Goal: Find specific page/section: Find specific page/section

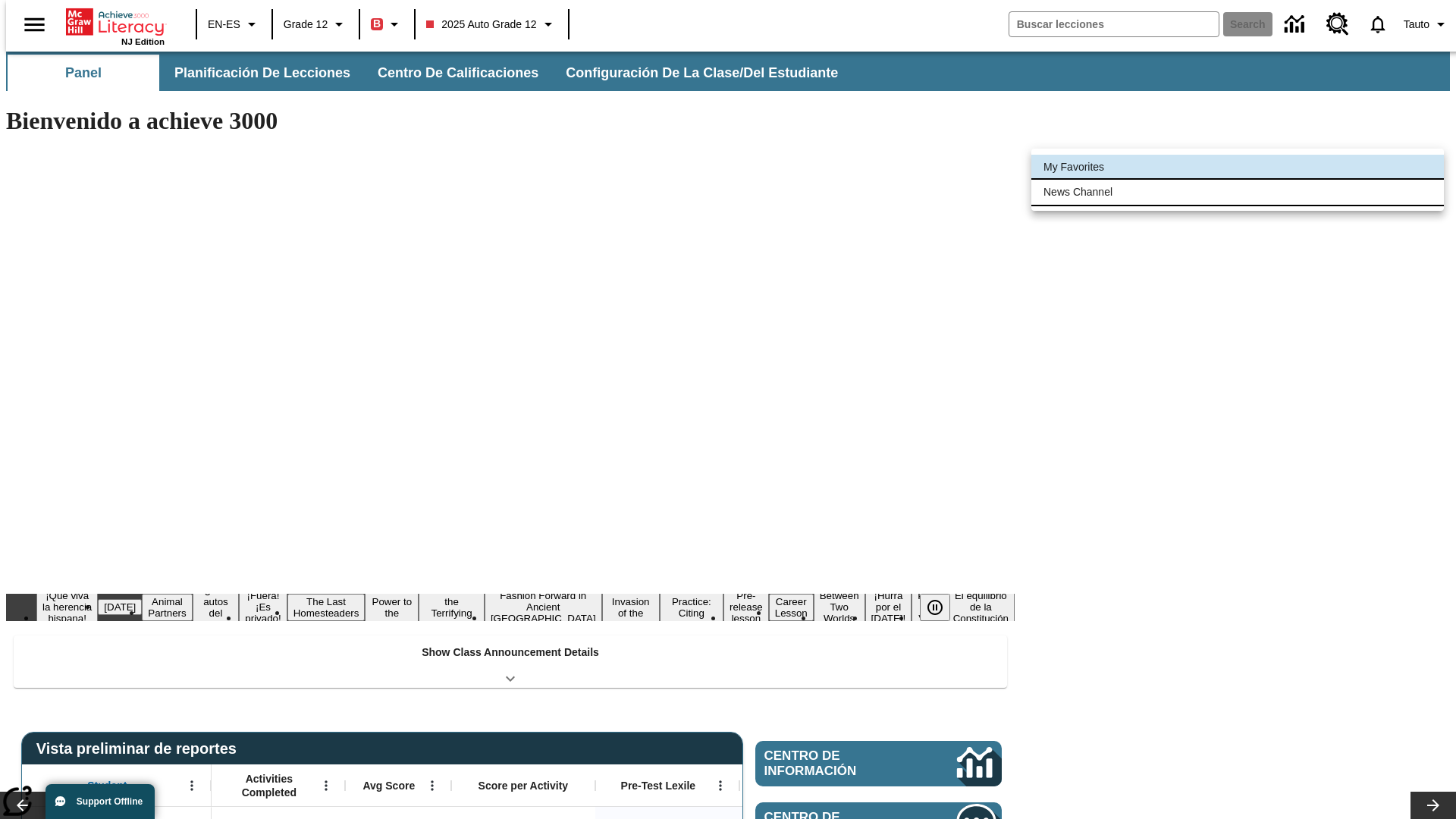
click at [1238, 192] on li "News Channel" at bounding box center [1237, 192] width 412 height 25
type input "120"
